Goal: Information Seeking & Learning: Learn about a topic

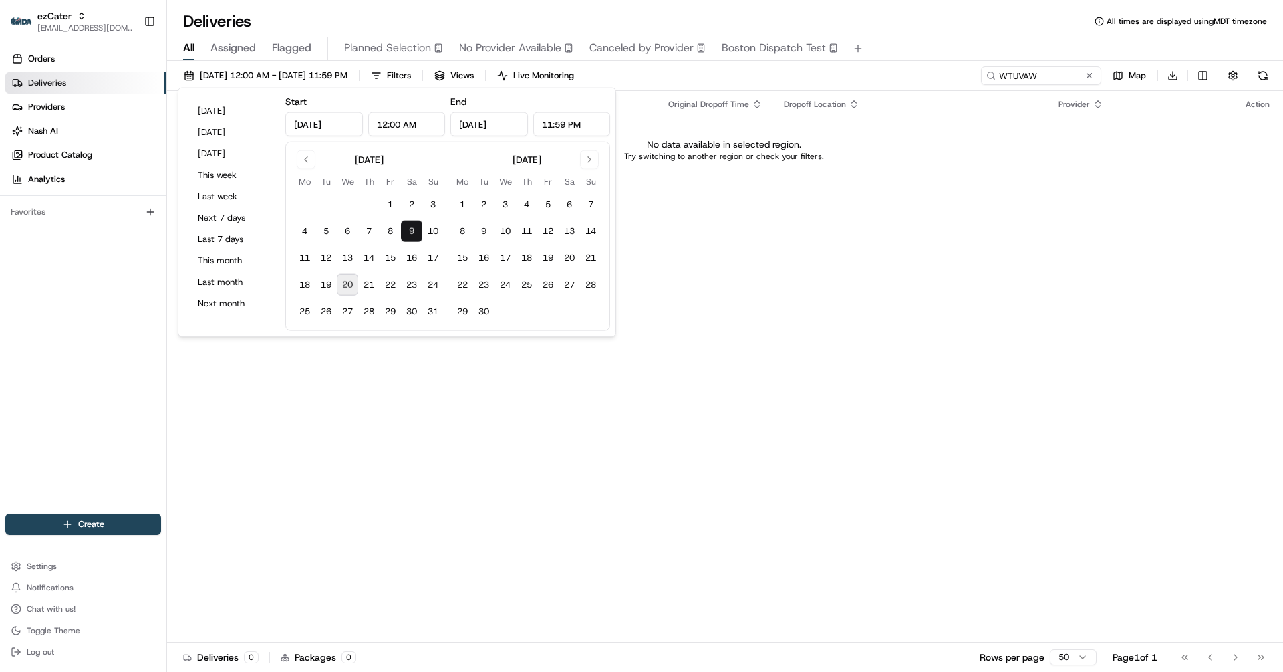
click at [353, 449] on div "Status Original Pickup Time Pickup Location Original Dropoff Time Dropoff Locat…" at bounding box center [724, 366] width 1114 height 551
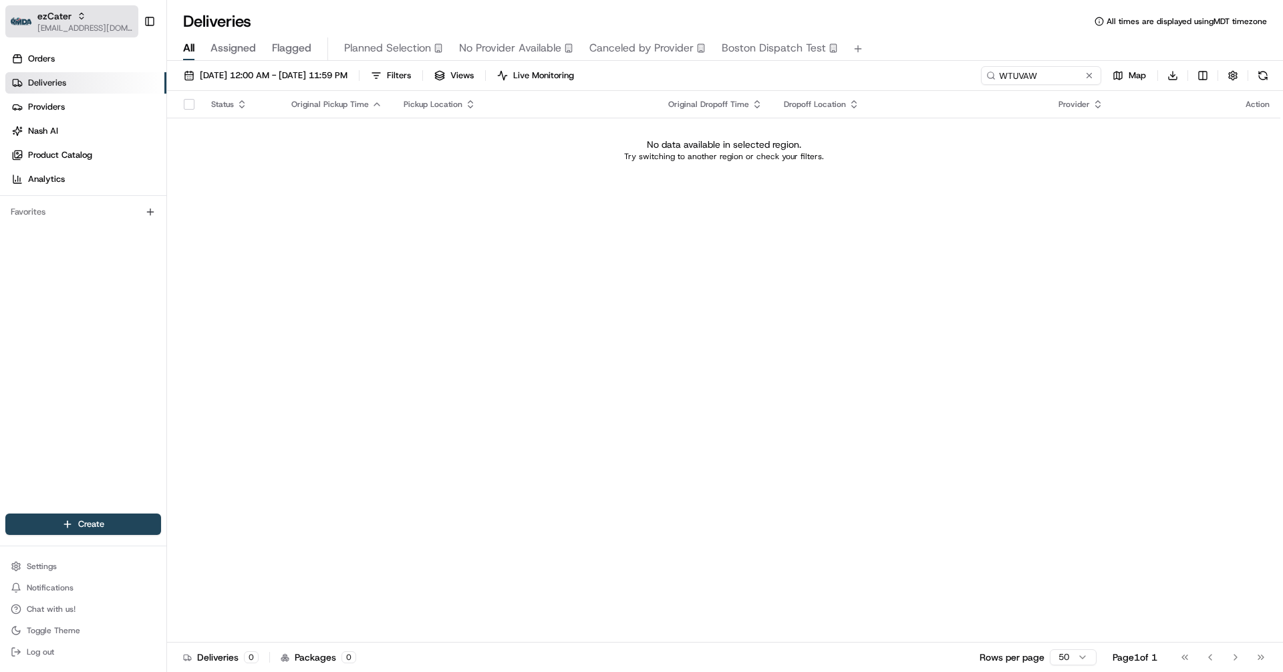
click at [76, 21] on div "ezCater" at bounding box center [85, 15] width 96 height 13
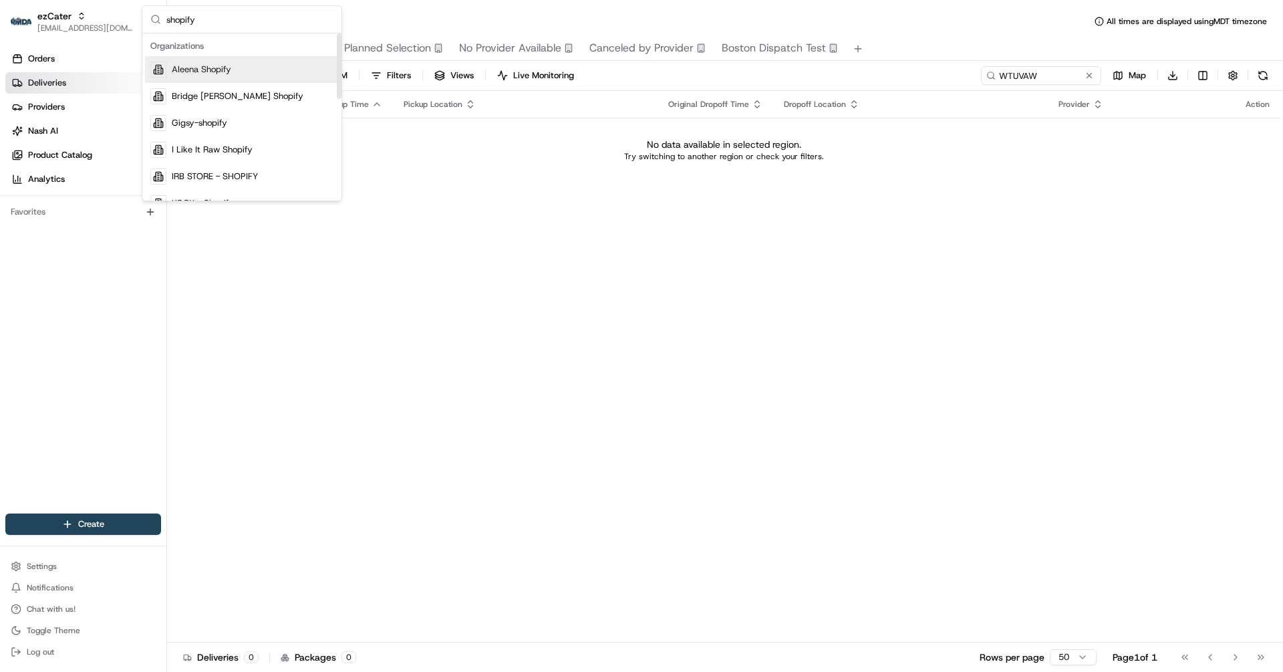
type input "shopify"
click at [175, 68] on span "Aleena Shopify" at bounding box center [201, 69] width 59 height 12
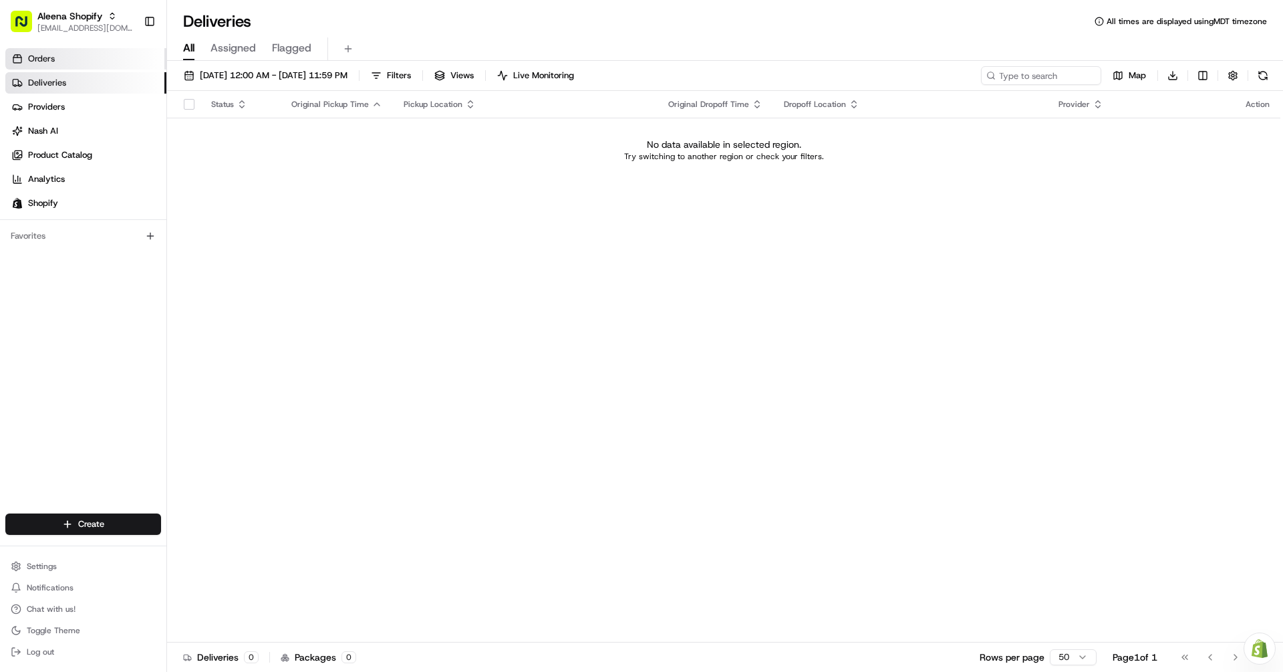
click at [45, 69] on link "Orders" at bounding box center [85, 58] width 161 height 21
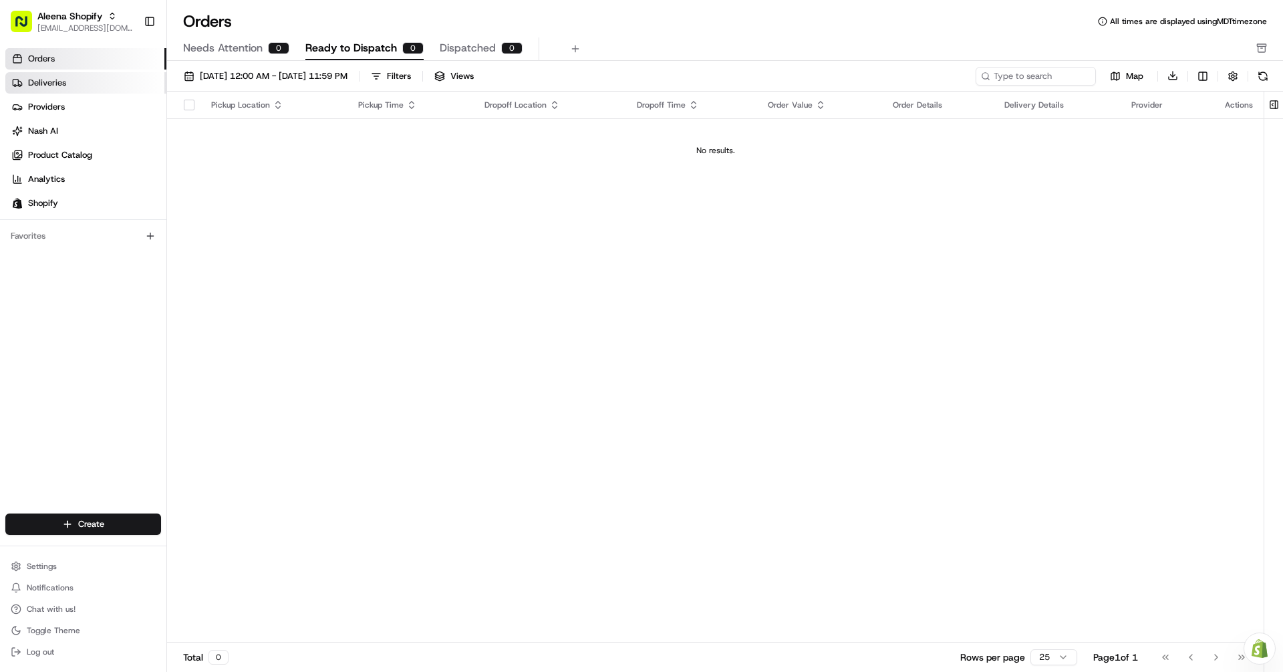
click at [56, 82] on span "Deliveries" at bounding box center [47, 83] width 38 height 12
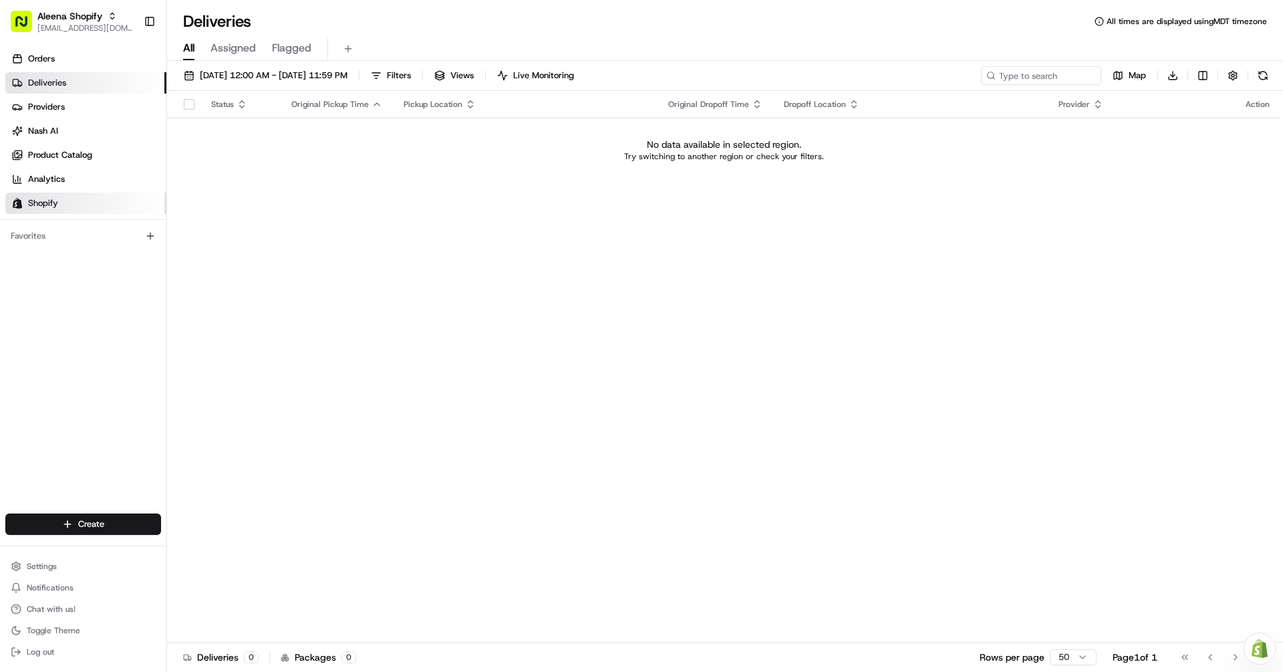
click at [53, 209] on link "Shopify" at bounding box center [85, 203] width 161 height 21
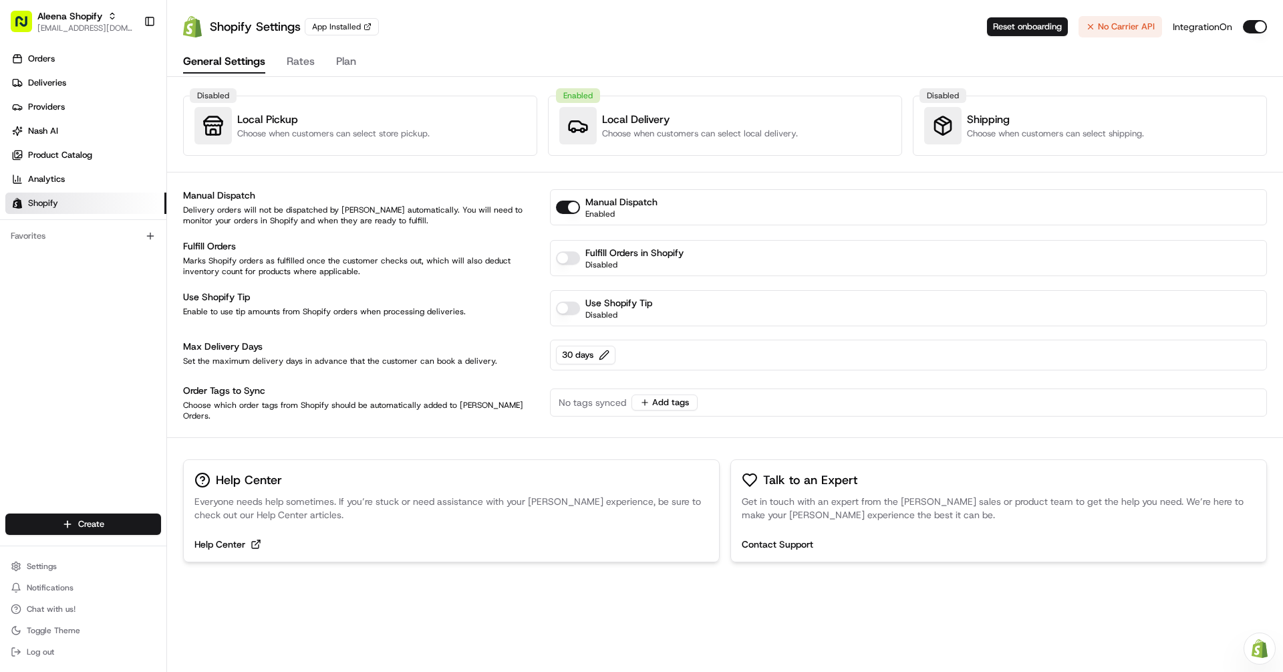
click at [302, 67] on button "Rates" at bounding box center [301, 62] width 28 height 23
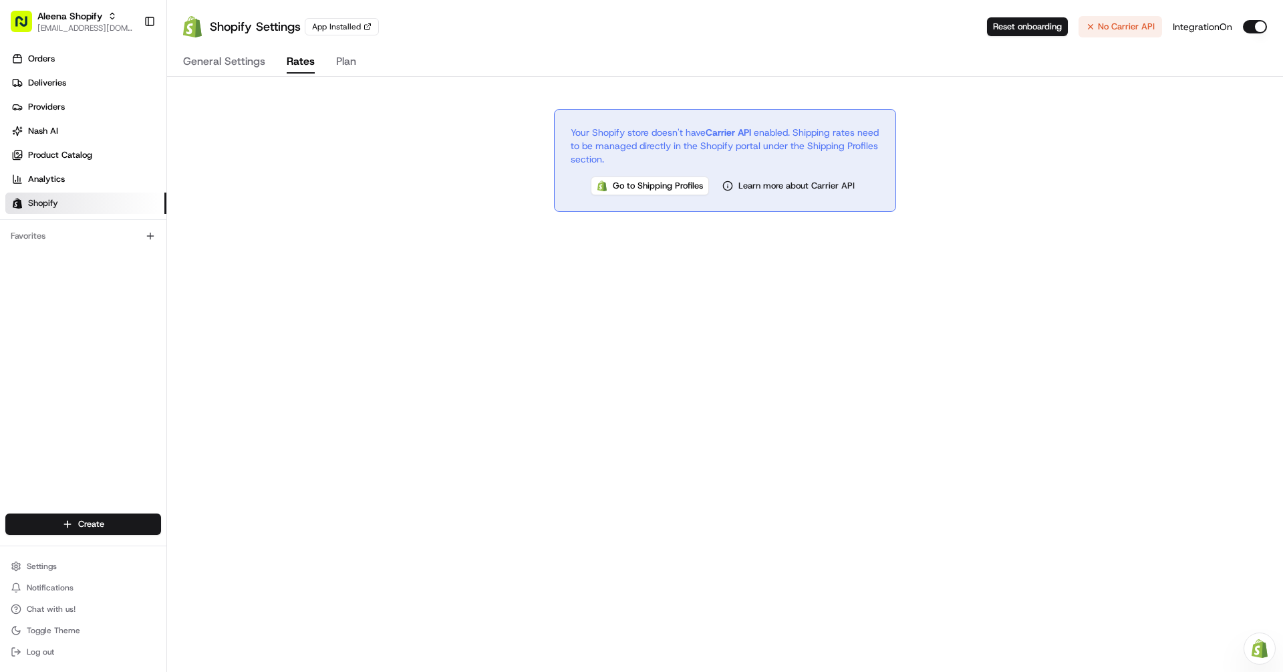
click at [230, 72] on button "General Settings" at bounding box center [224, 62] width 82 height 23
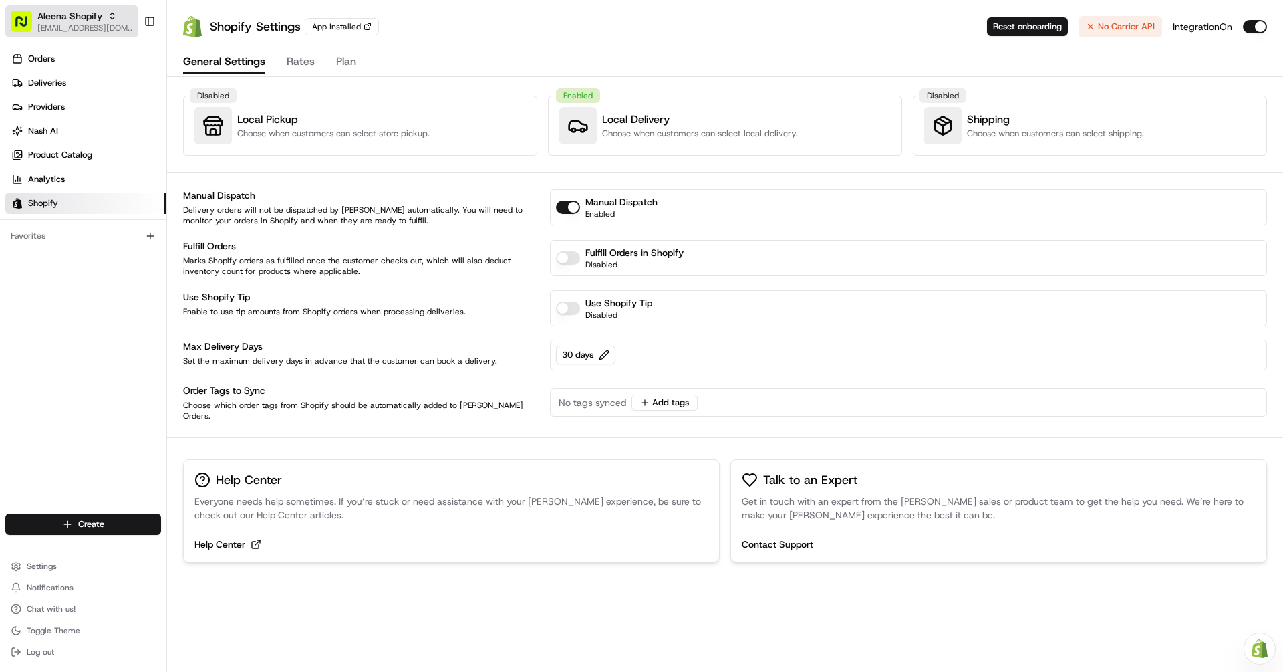
click at [106, 23] on span "[EMAIL_ADDRESS][DOMAIN_NAME]" at bounding box center [85, 28] width 96 height 11
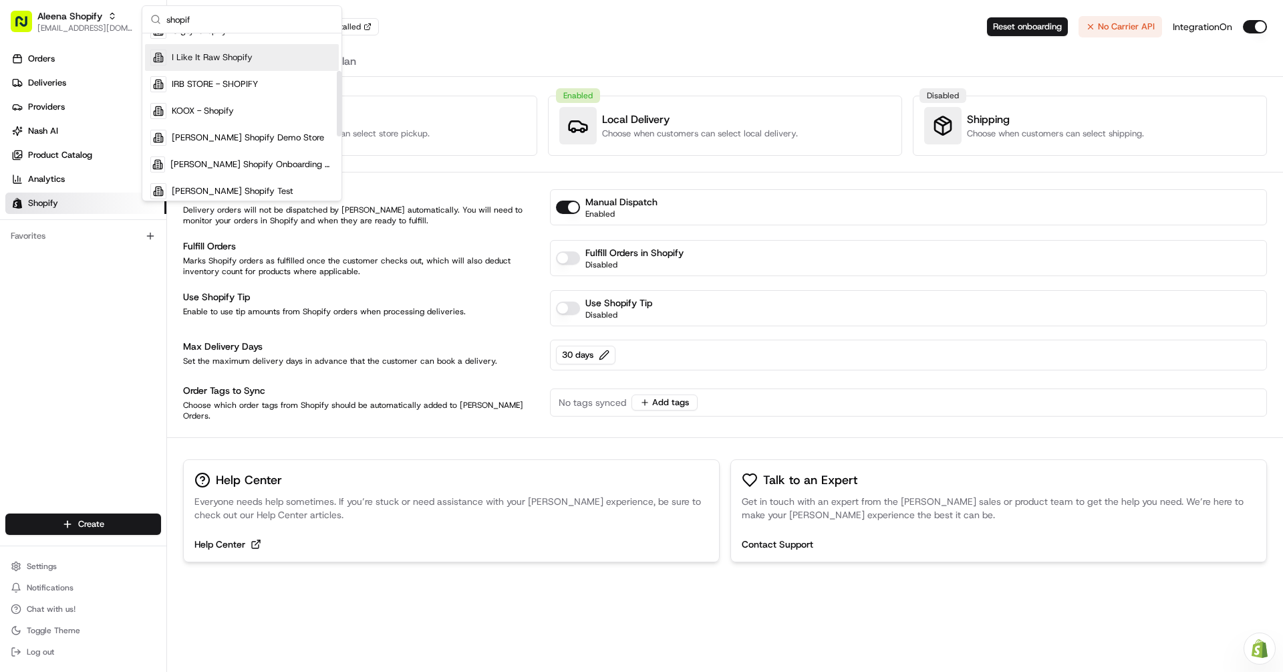
scroll to position [95, 0]
type input "shopif"
click at [209, 132] on span "Nash Shopify Demo Store" at bounding box center [248, 135] width 152 height 12
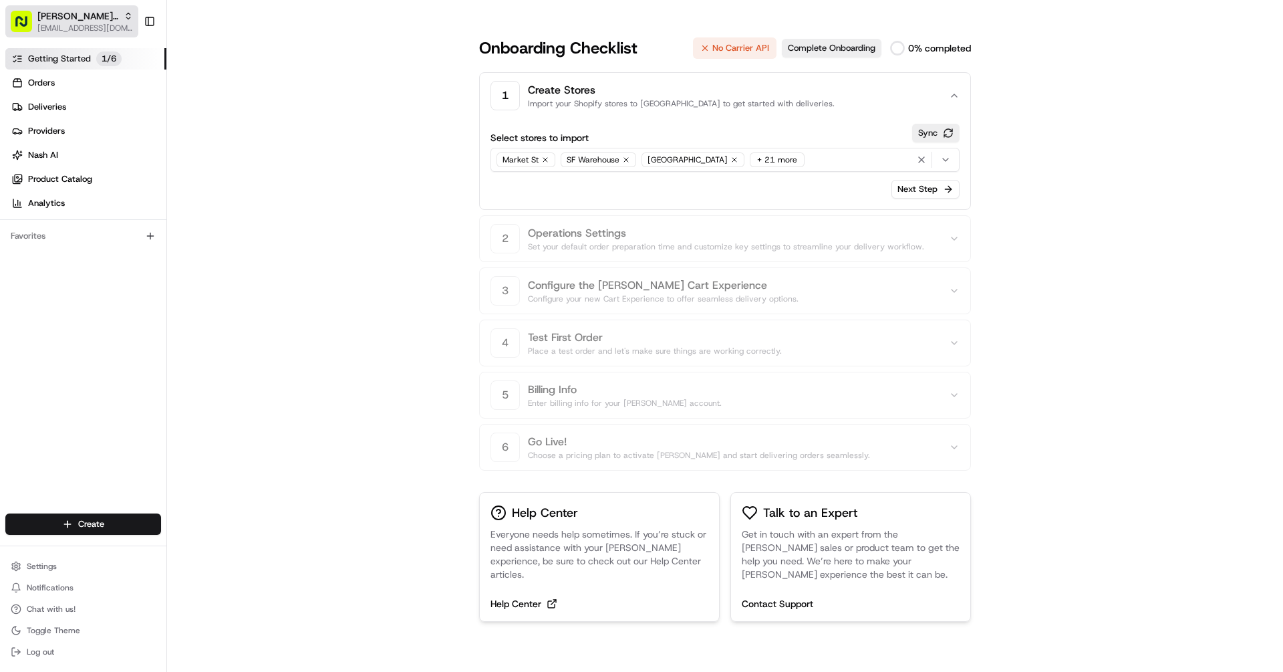
click at [88, 21] on span "Nash Shopify Demo Store" at bounding box center [77, 15] width 81 height 13
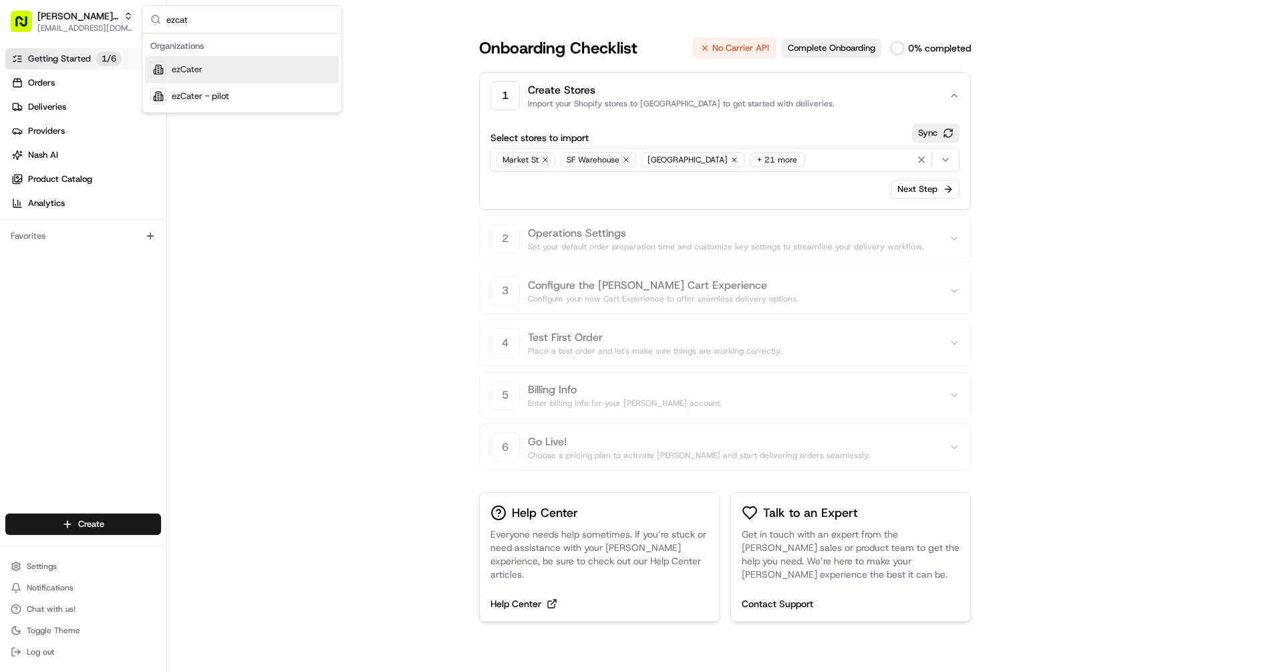
type input "ezcat"
click at [232, 72] on div "ezCater" at bounding box center [242, 69] width 194 height 27
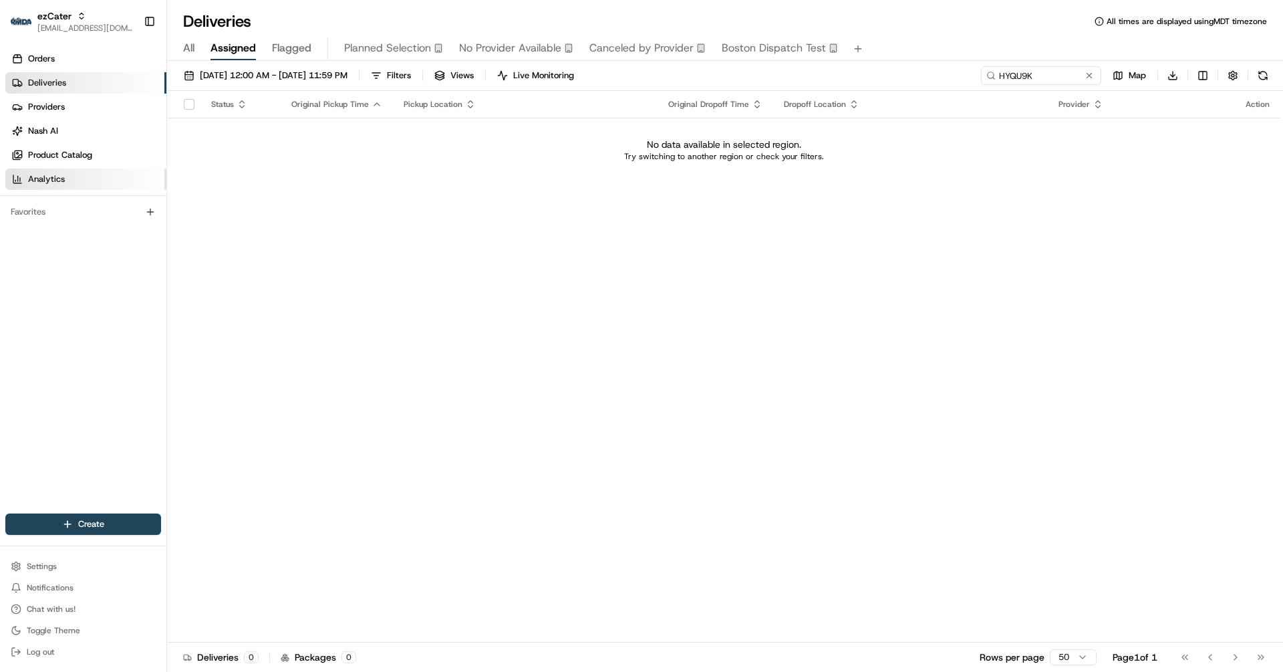
click at [61, 180] on span "Analytics" at bounding box center [46, 179] width 37 height 12
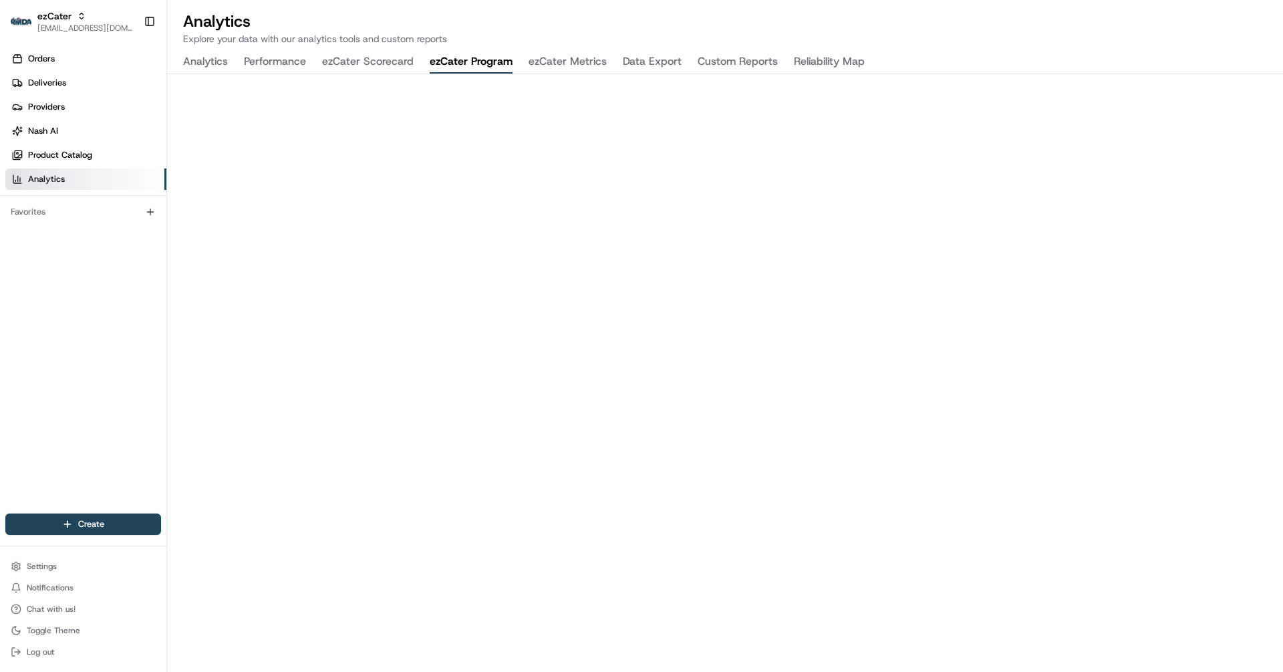
click at [466, 59] on button "ezCater Program" at bounding box center [471, 62] width 83 height 23
